Goal: Task Accomplishment & Management: Manage account settings

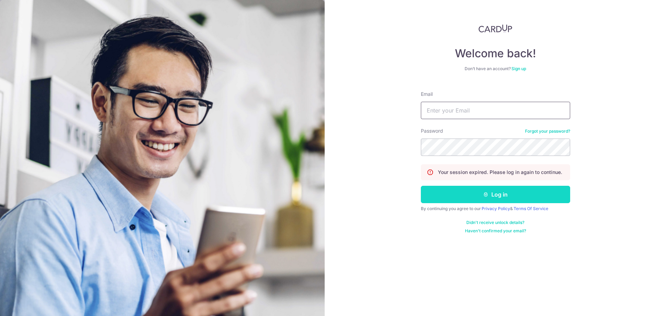
type input "[PERSON_NAME][EMAIL_ADDRESS][DOMAIN_NAME]"
click at [510, 192] on button "Log in" at bounding box center [495, 194] width 149 height 17
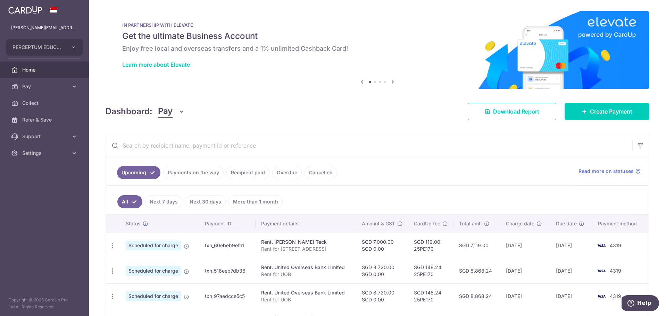
click at [199, 171] on link "Payments on the way" at bounding box center [193, 172] width 60 height 13
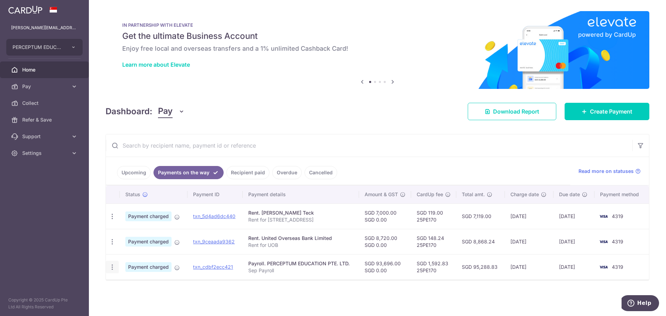
click at [111, 266] on icon "button" at bounding box center [112, 267] width 7 height 7
click at [122, 284] on link "PDF Receipt" at bounding box center [142, 286] width 72 height 17
